Goal: Obtain resource: Download file/media

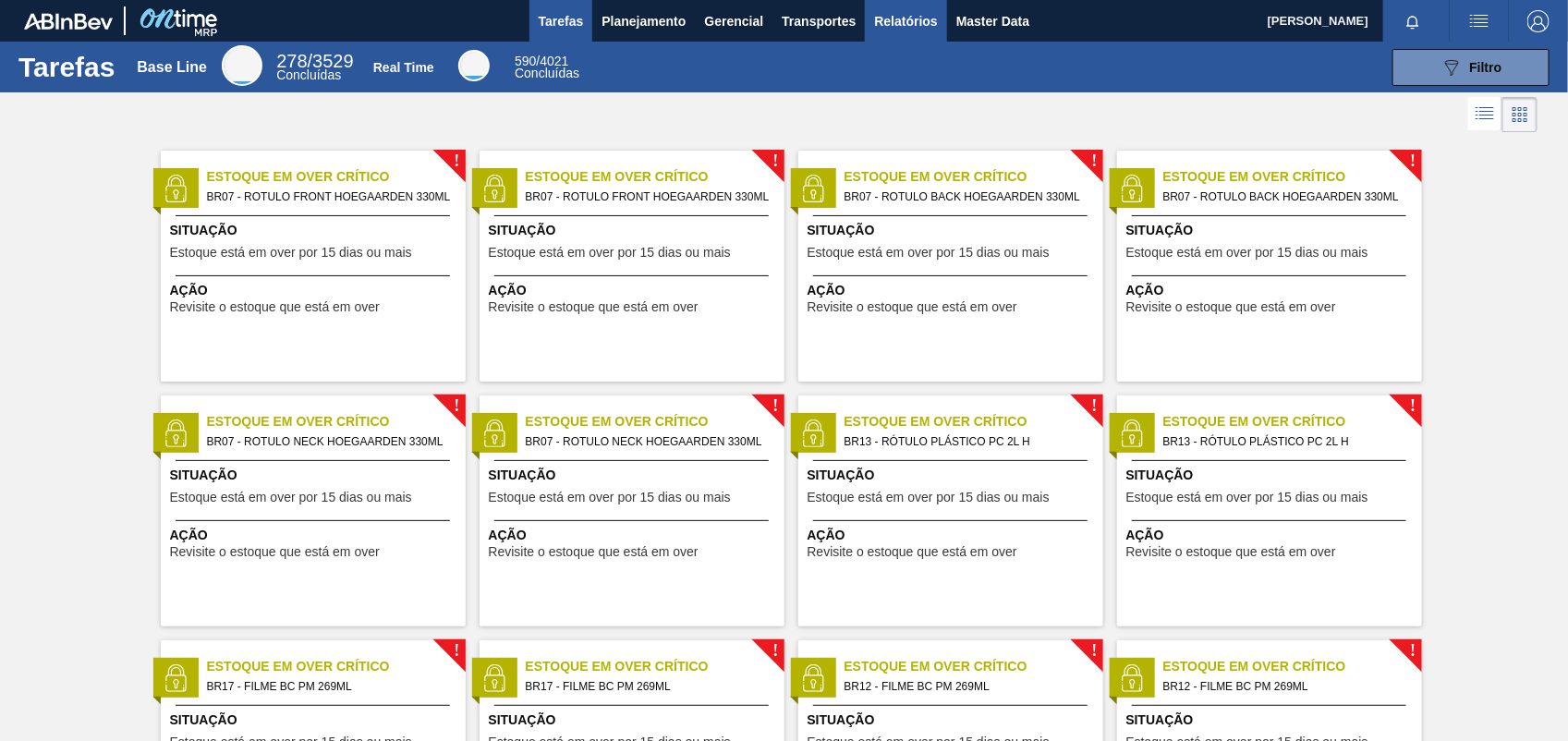
click at [887, 28] on span "Relatórios" at bounding box center [905, 21] width 63 height 22
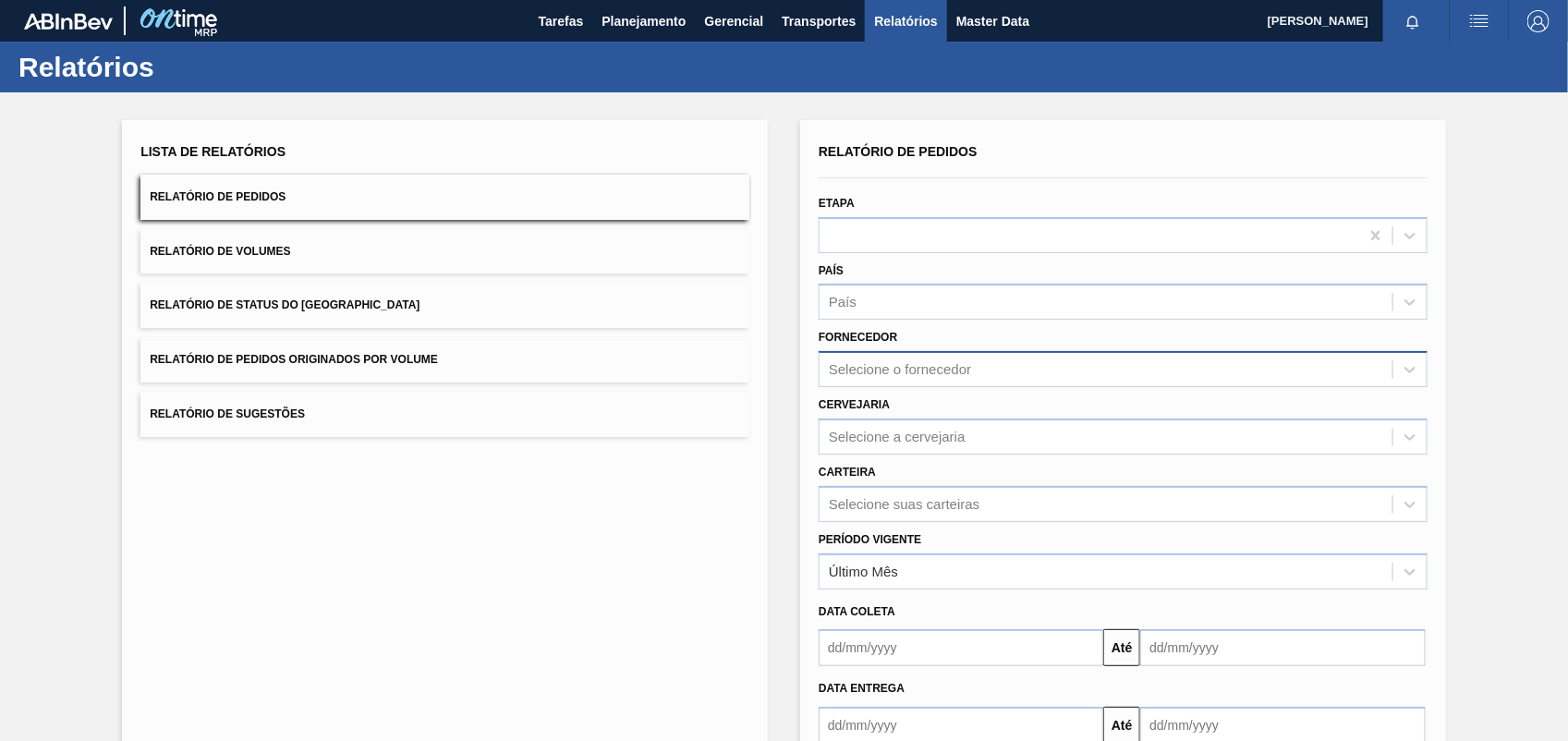
paste input "307331"
type input "307331"
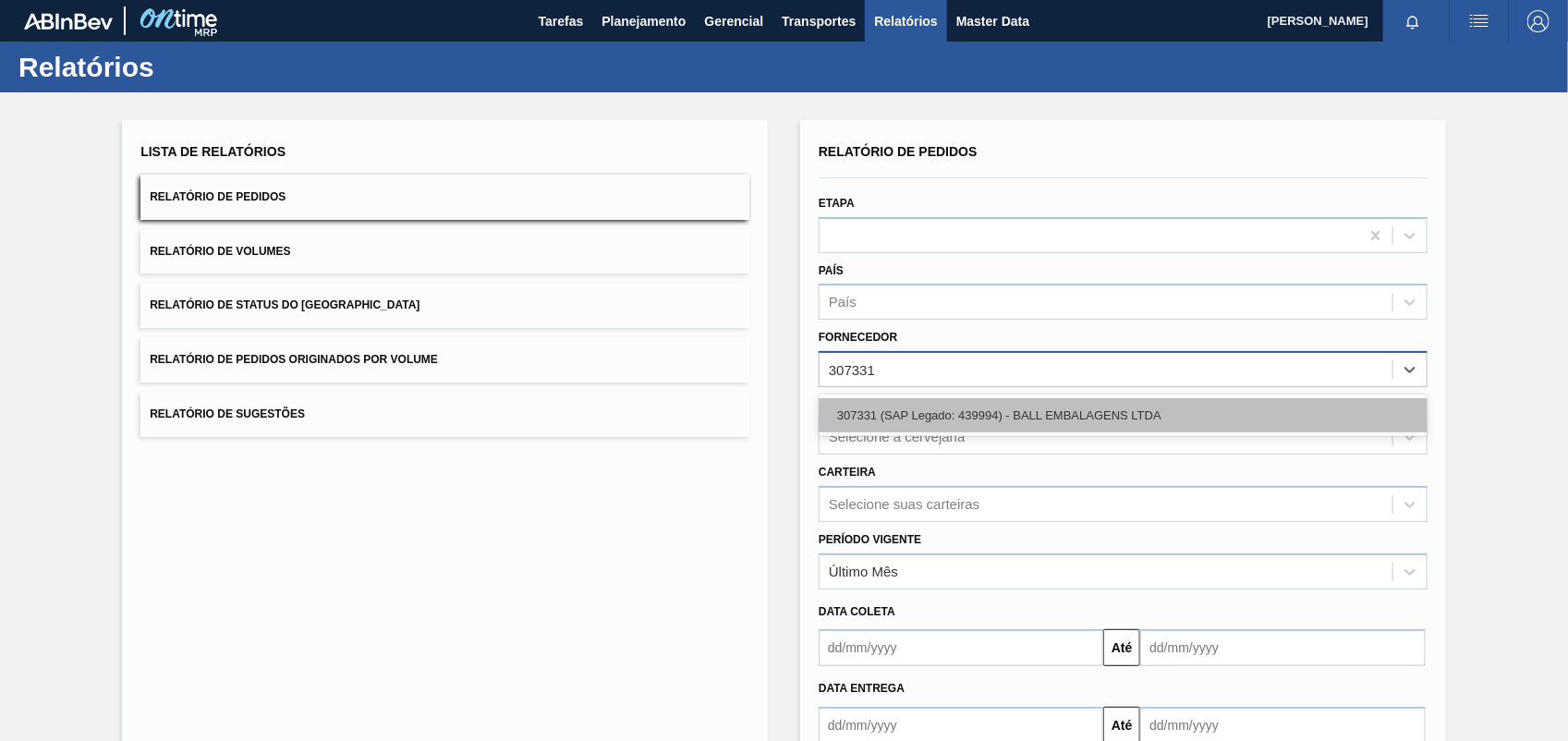
click at [898, 428] on div "307331 (SAP Legado: 439994) - BALL EMBALAGENS LTDA" at bounding box center [1123, 415] width 609 height 34
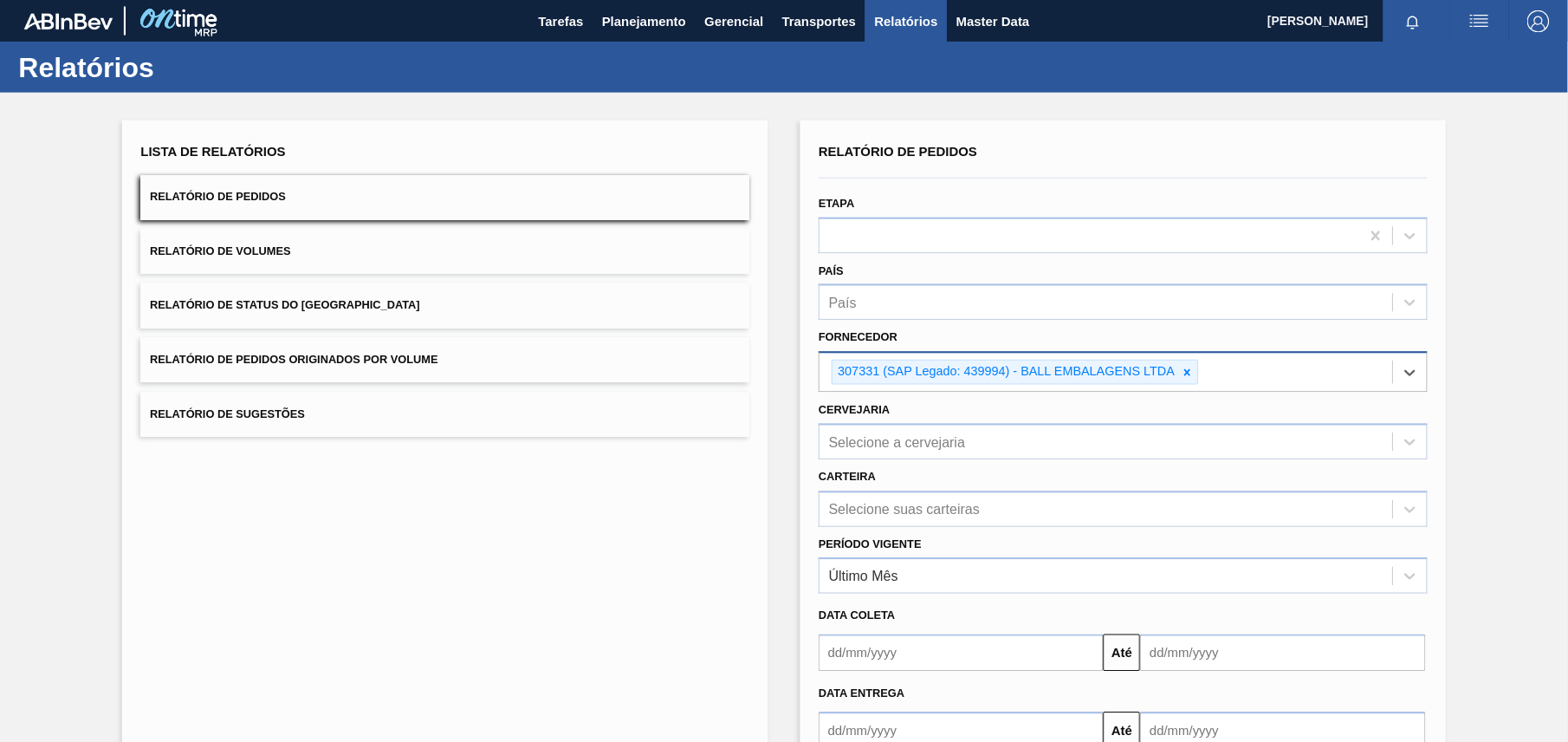
scroll to position [7, 0]
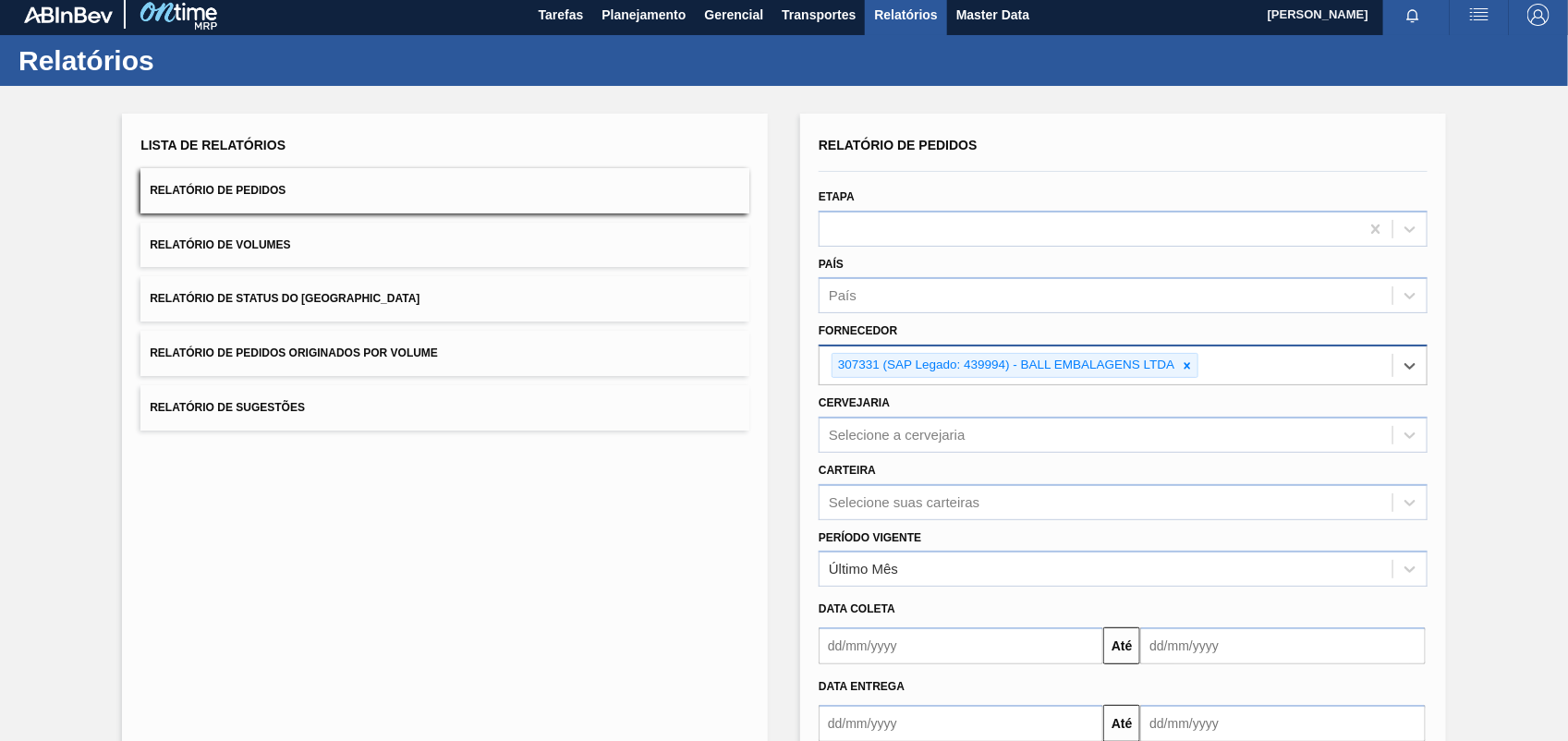
click at [898, 428] on div "Selecione a cervejaria" at bounding box center [1105, 434] width 573 height 26
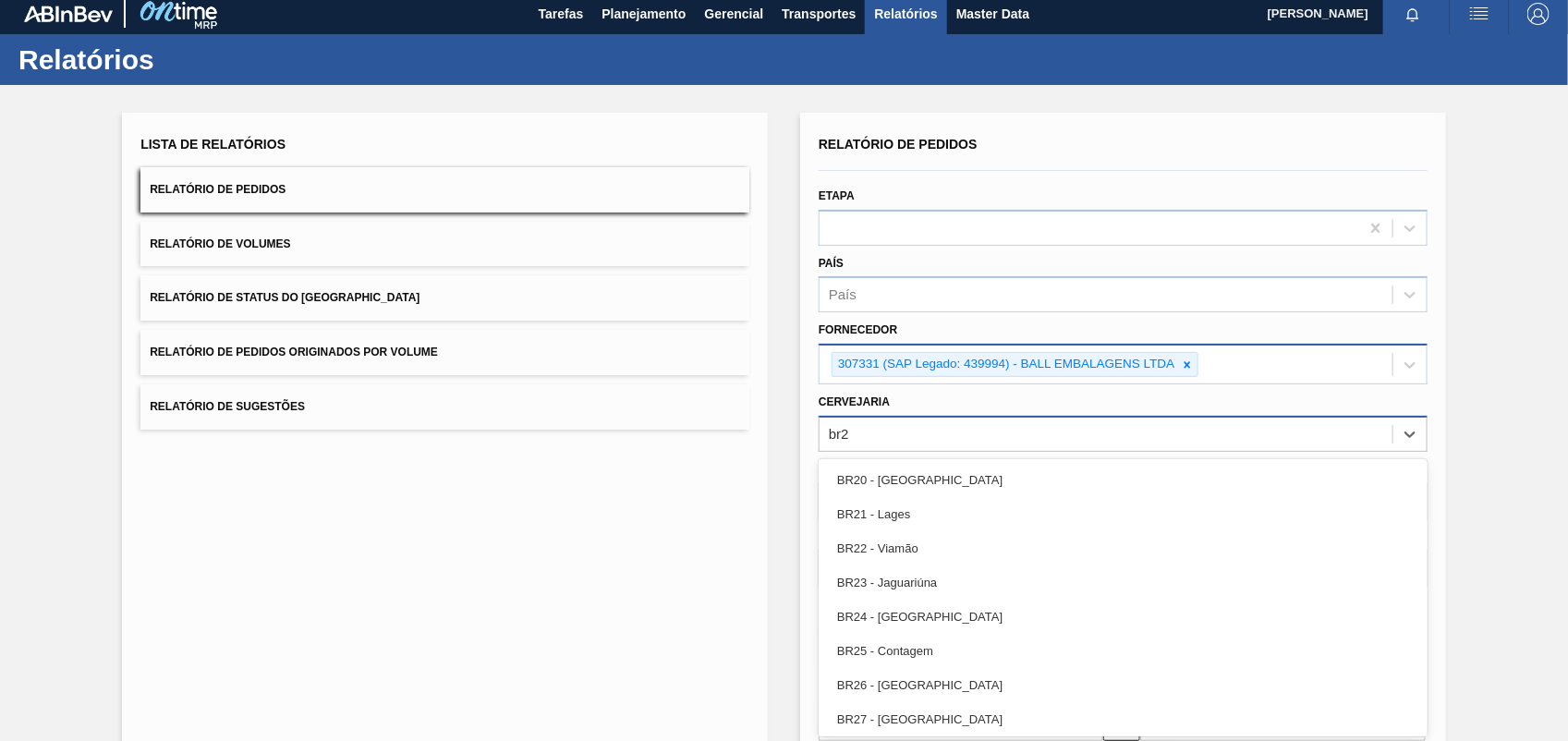
type input "br26"
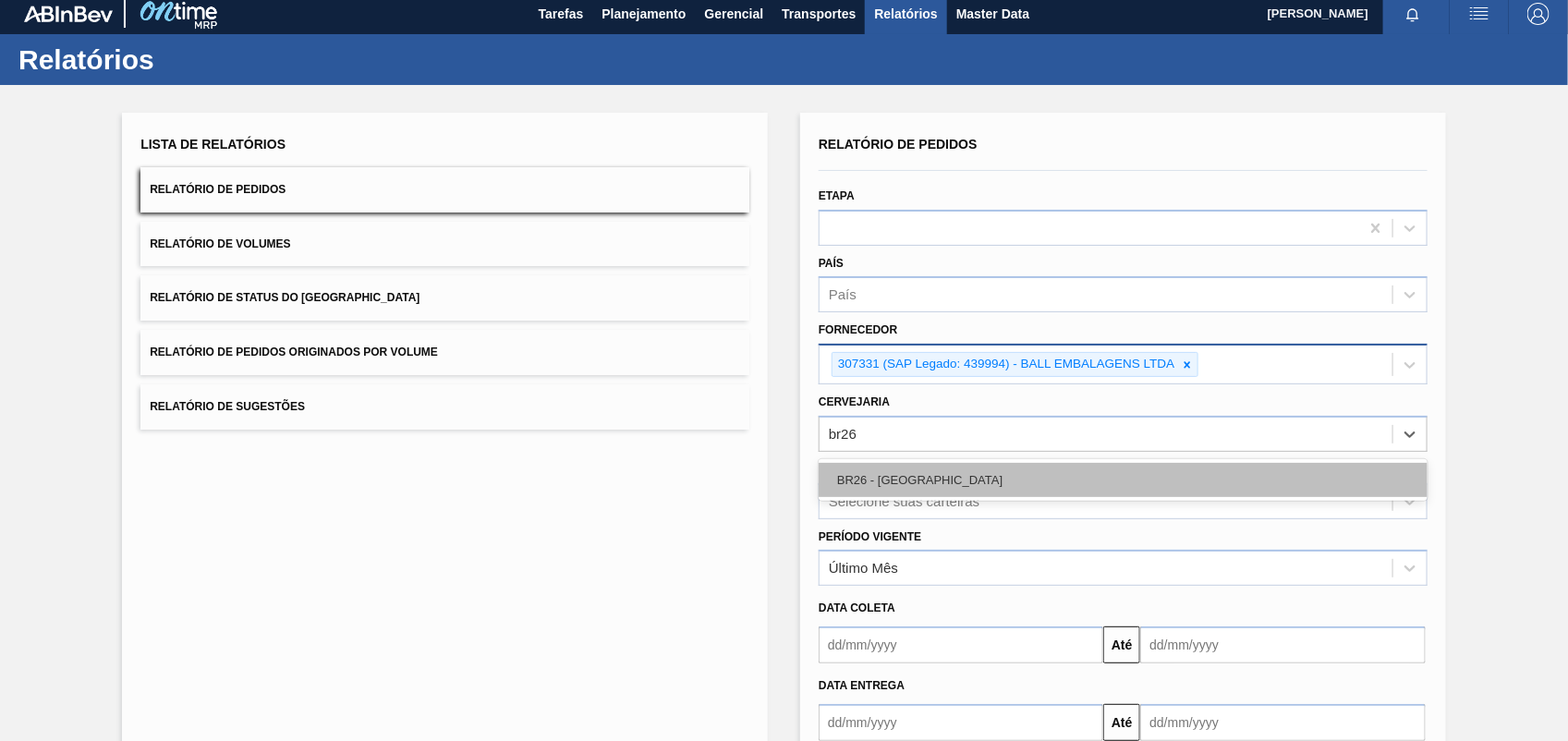
click at [948, 463] on div "BR26 - Uberlândia" at bounding box center [1123, 480] width 609 height 34
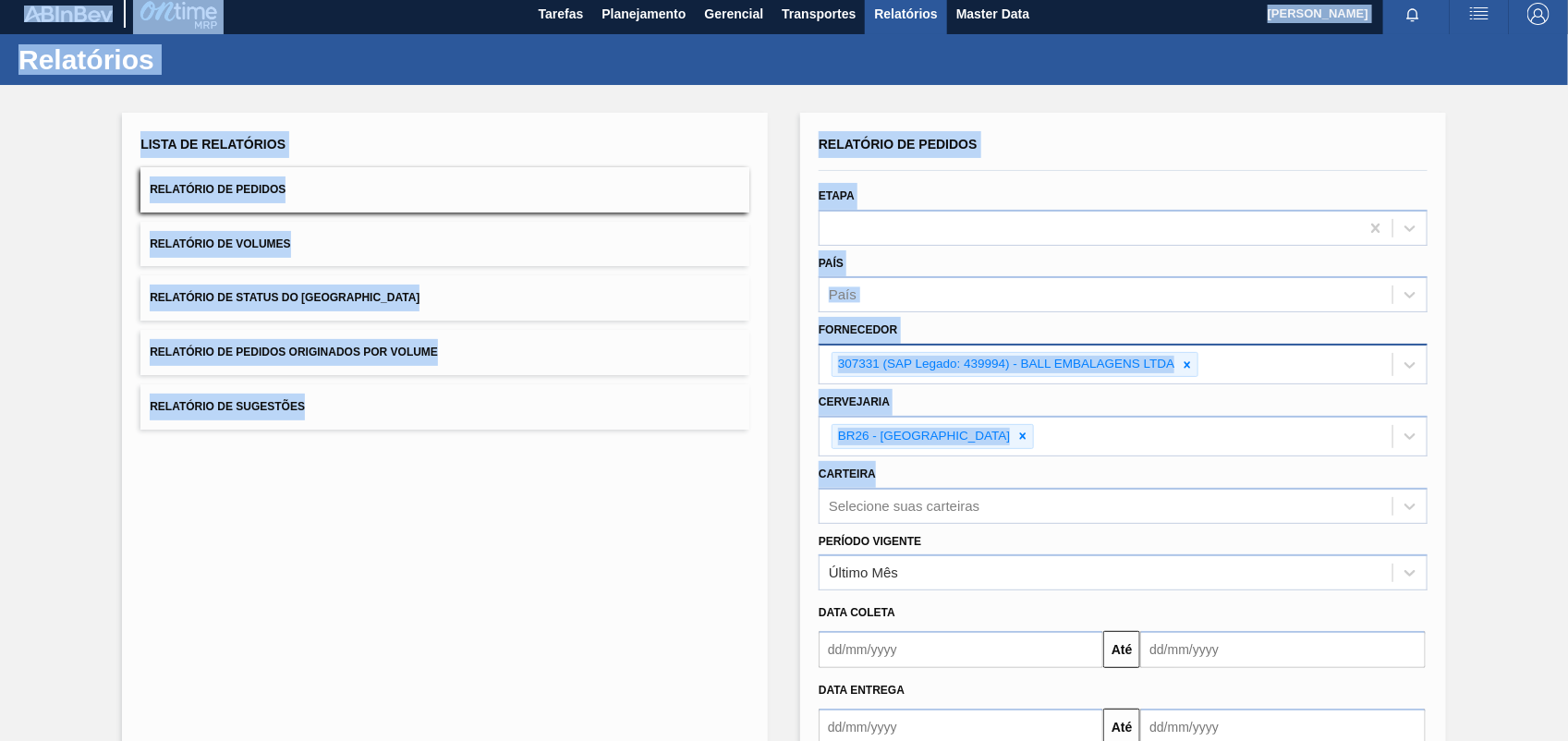
drag, startPoint x: 1567, startPoint y: 403, endPoint x: 1568, endPoint y: 493, distance: 90.0
click at [1567, 0] on html "Tarefas Planejamento Gerencial Transportes Relatórios Master Data Orlando César…" at bounding box center [784, 0] width 1568 height 0
drag, startPoint x: 1568, startPoint y: 493, endPoint x: 1506, endPoint y: 146, distance: 352.5
click at [1506, 146] on div "Lista de Relatórios Relatório de Pedidos Relatório de Volumes Relatório de Stat…" at bounding box center [784, 471] width 1568 height 773
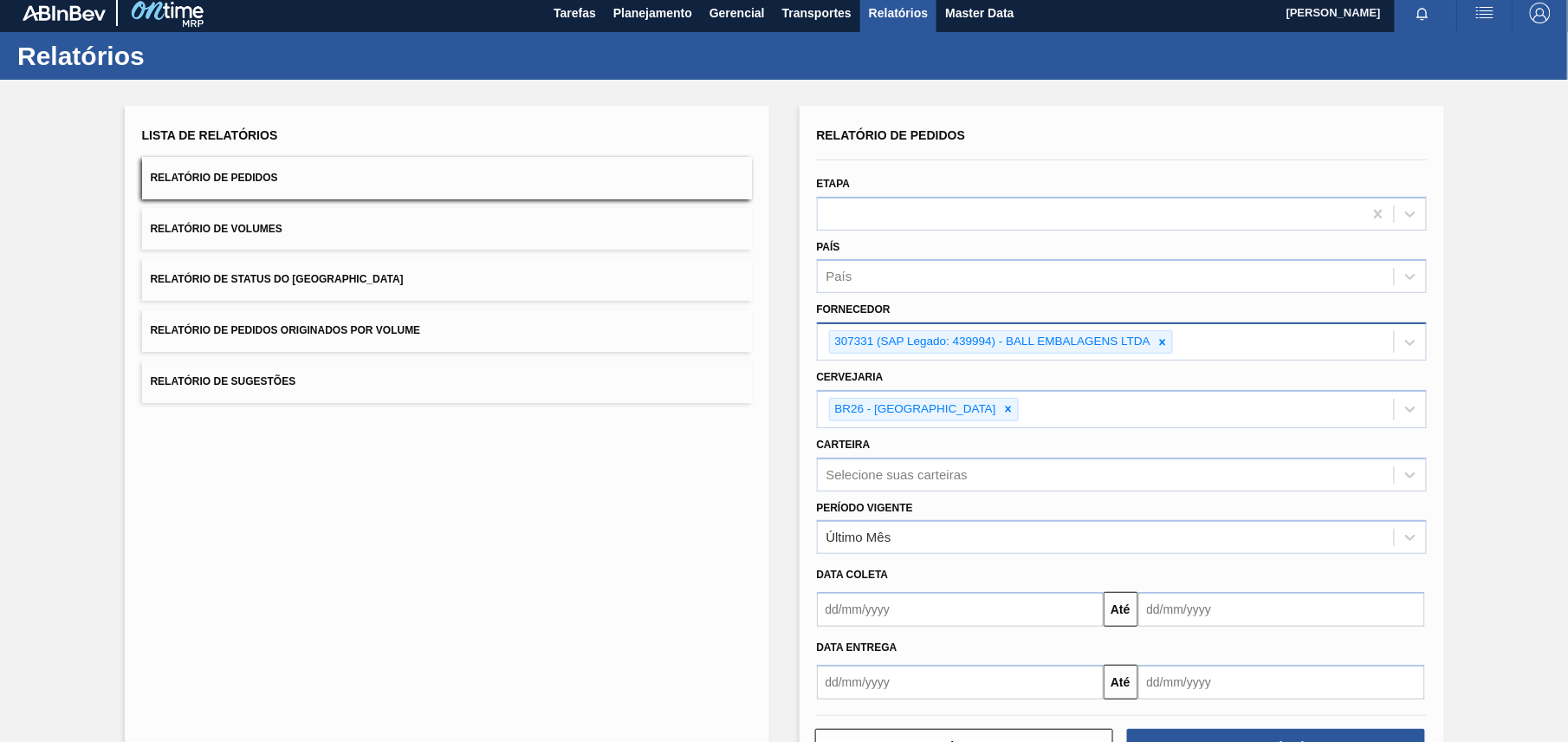
drag, startPoint x: 1413, startPoint y: 2, endPoint x: 1547, endPoint y: 158, distance: 205.7
click at [1470, 158] on div "Lista de Relatórios Relatório de Pedidos Relatório de Volumes Relatório de Stat…" at bounding box center [784, 442] width 1568 height 725
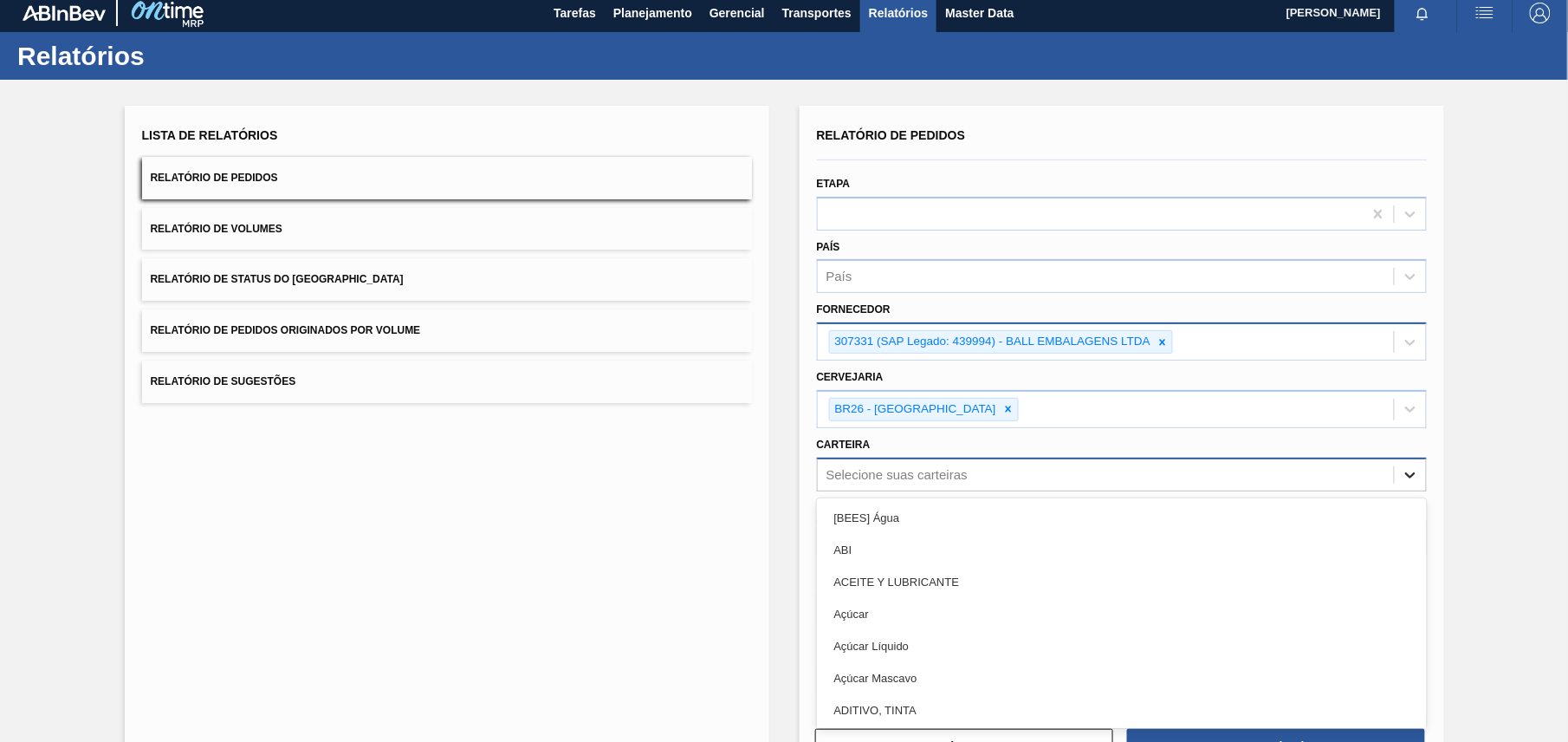
click at [1409, 460] on div at bounding box center [1410, 475] width 31 height 31
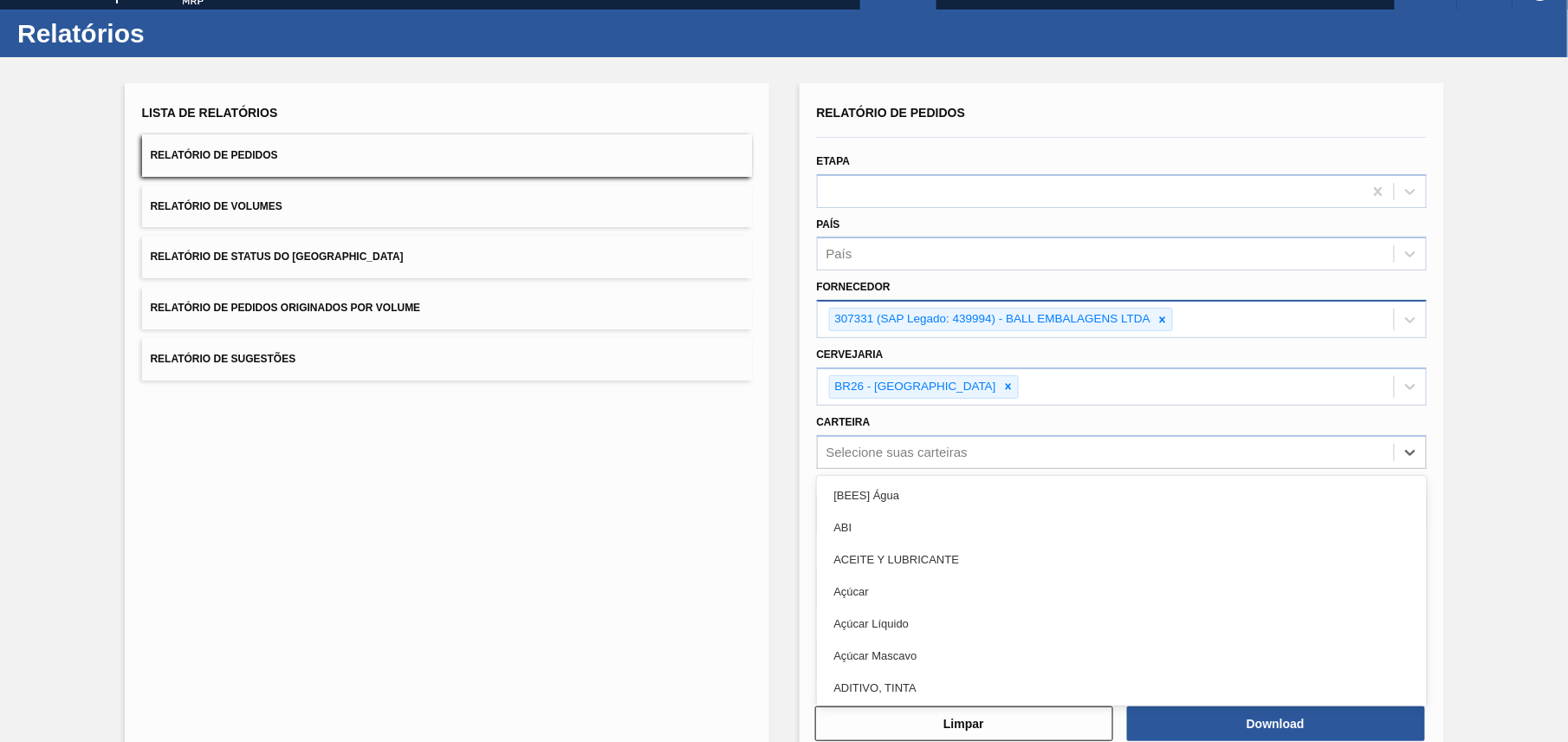
click at [1470, 466] on div "Lista de Relatórios Relatório de Pedidos Relatório de Volumes Relatório de Stat…" at bounding box center [784, 420] width 1568 height 725
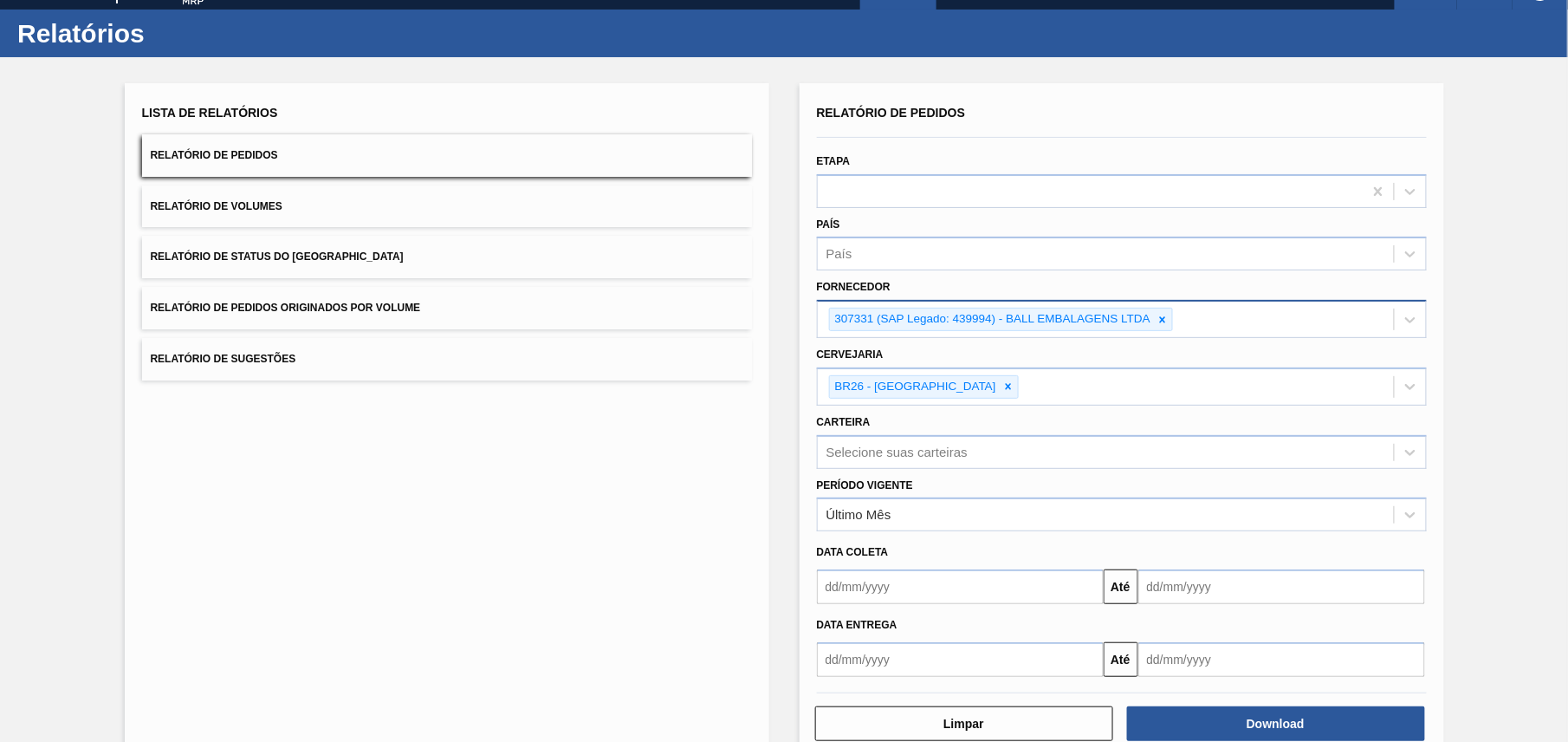
click at [1470, 535] on div "Lista de Relatórios Relatório de Pedidos Relatório de Volumes Relatório de Stat…" at bounding box center [784, 420] width 1568 height 725
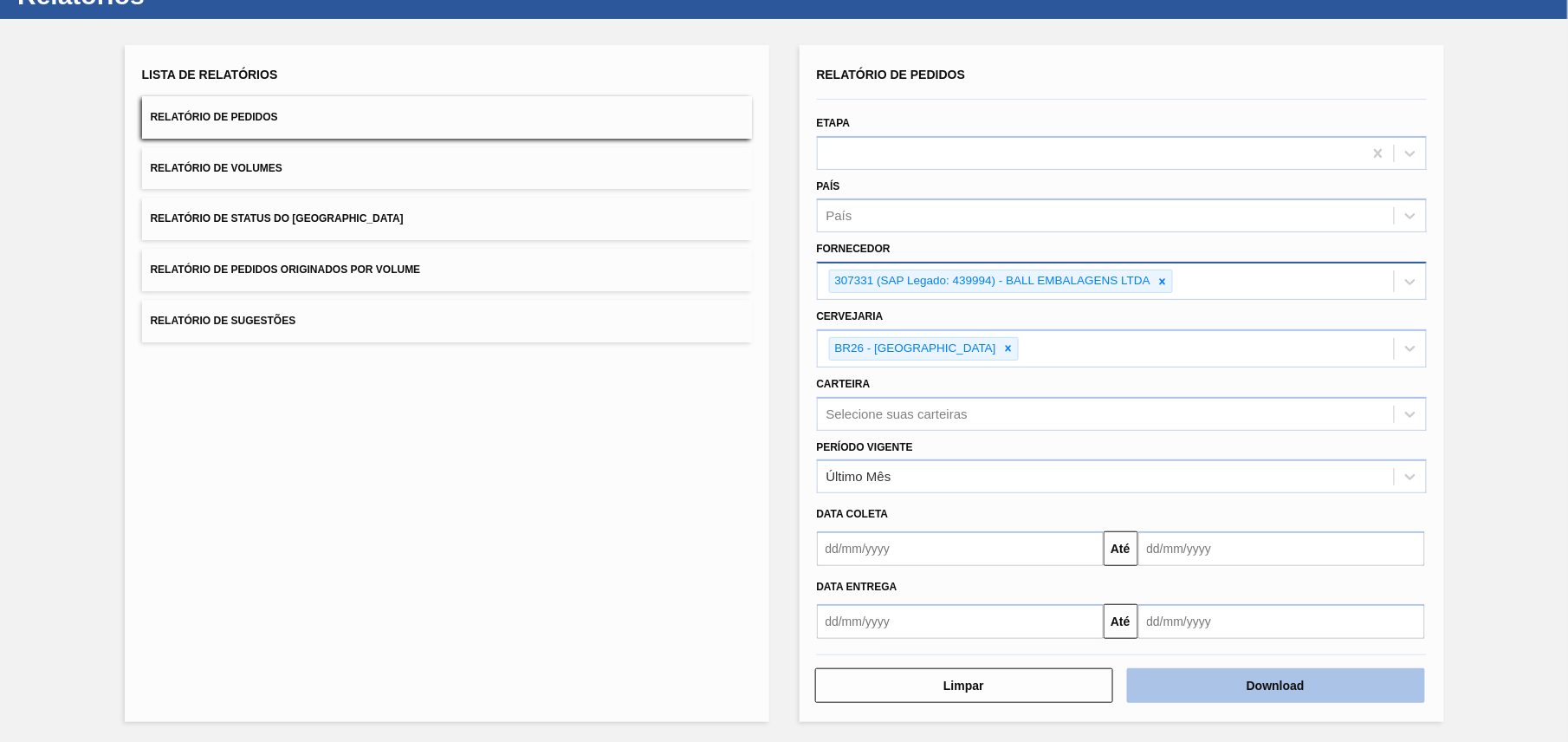
click at [1266, 684] on button "Download" at bounding box center [1276, 685] width 298 height 35
